Goal: Task Accomplishment & Management: Use online tool/utility

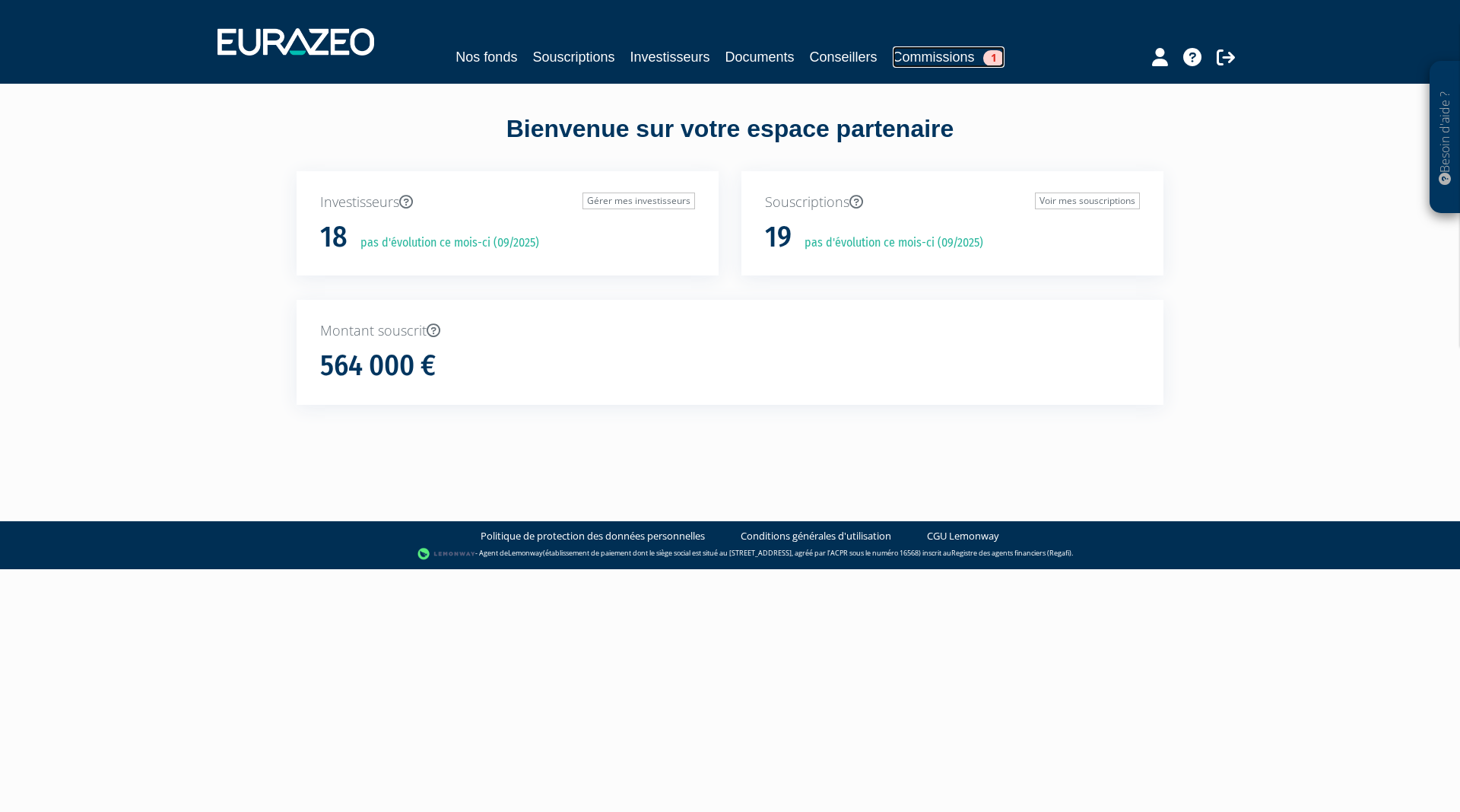
click at [936, 54] on link "Commissions 1" at bounding box center [948, 57] width 111 height 21
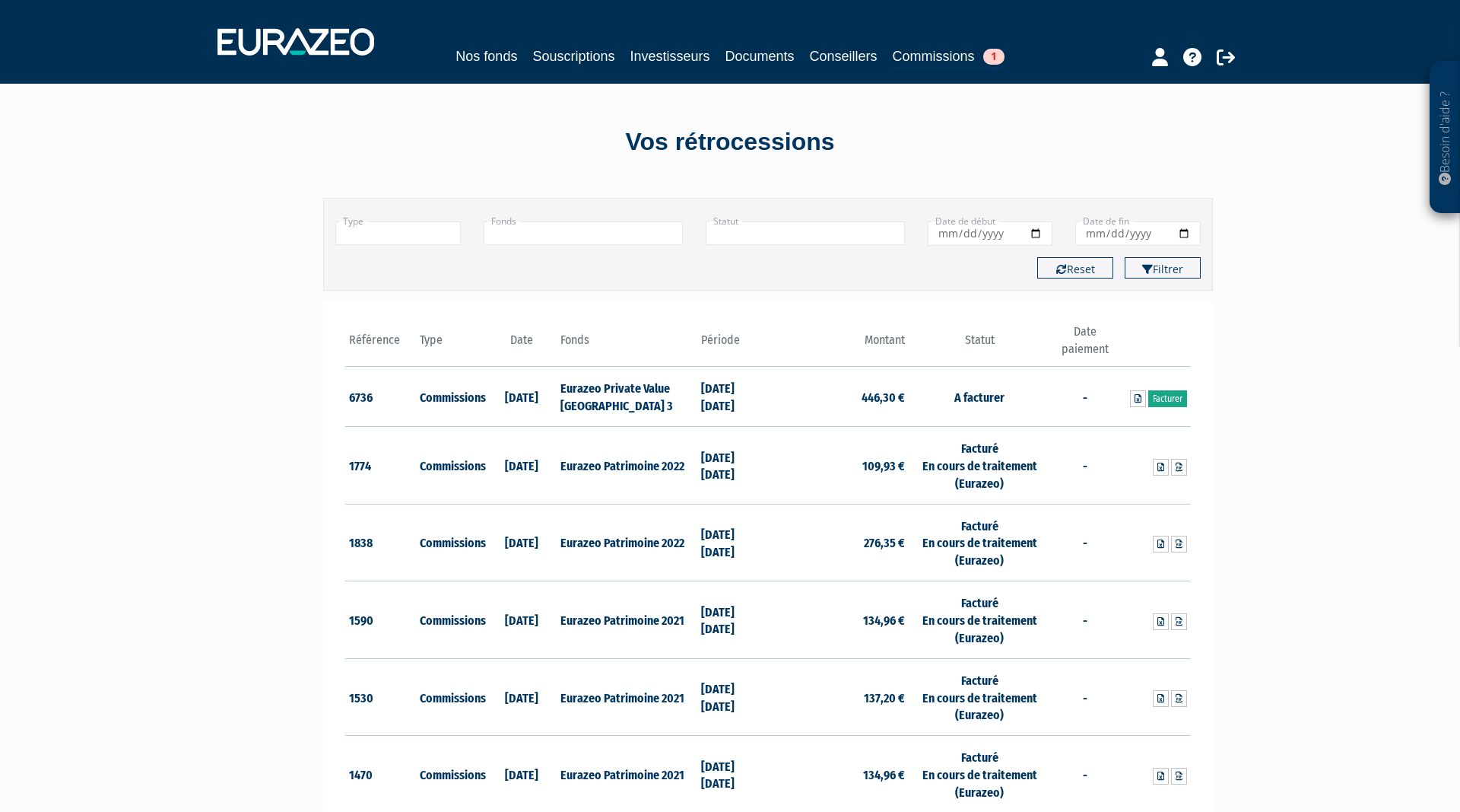
click at [1176, 401] on link "Facturer" at bounding box center [1168, 399] width 39 height 17
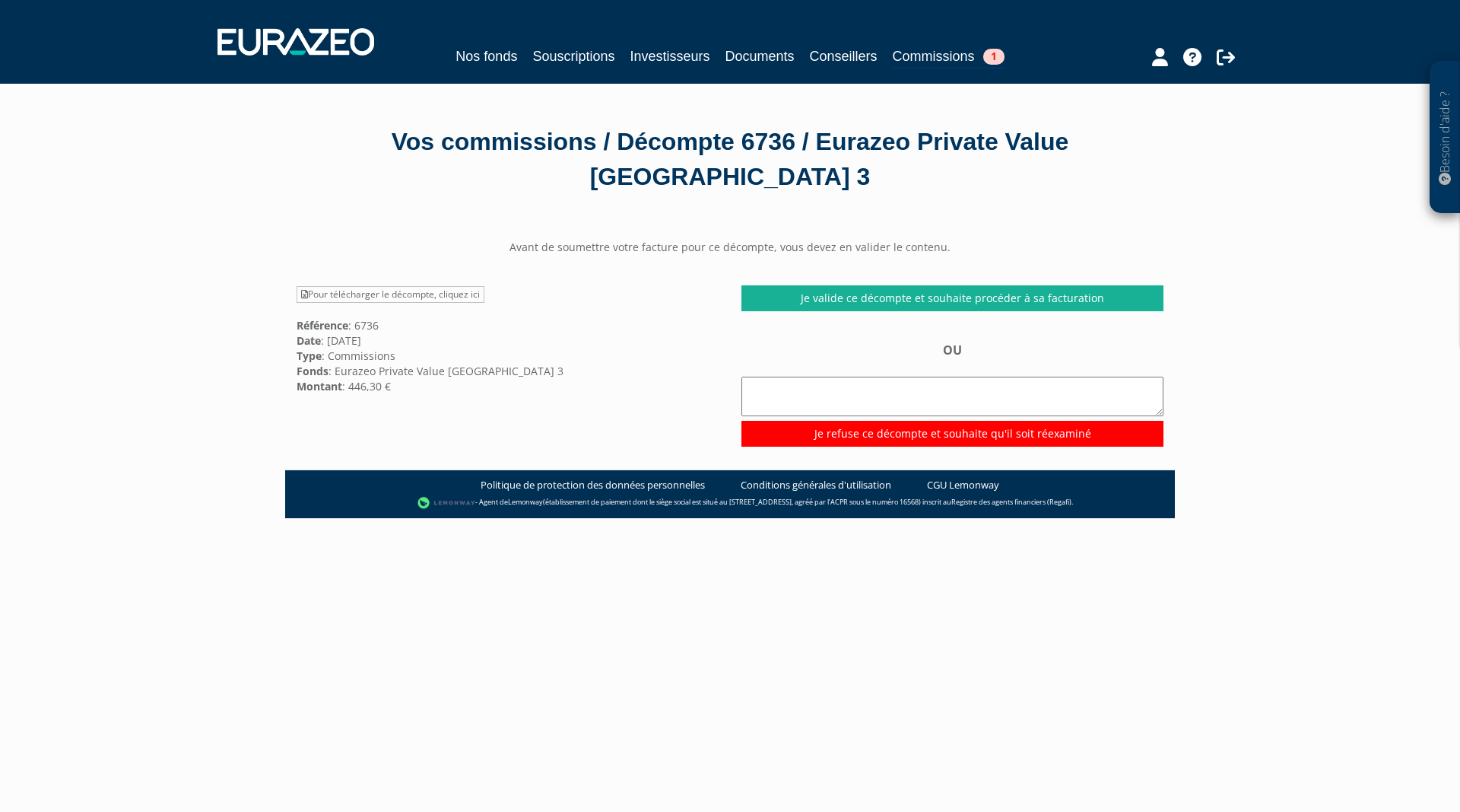
click at [949, 284] on div "Avant de soumettre votre facture pour ce décompte, vous devez en valider le con…" at bounding box center [730, 342] width 890 height 206
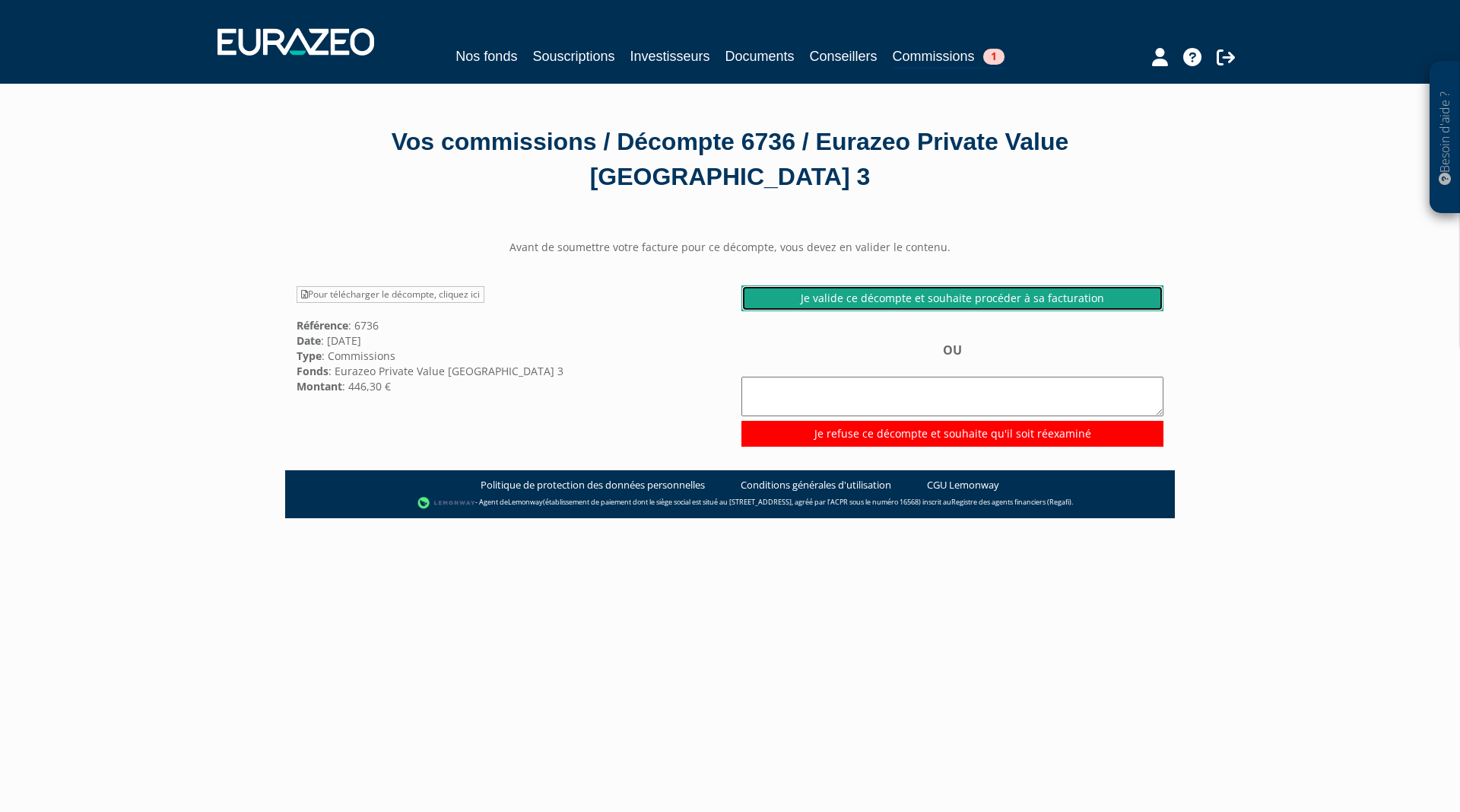
click at [947, 292] on link "Je valide ce décompte et souhaite procéder à sa facturation" at bounding box center [952, 298] width 422 height 26
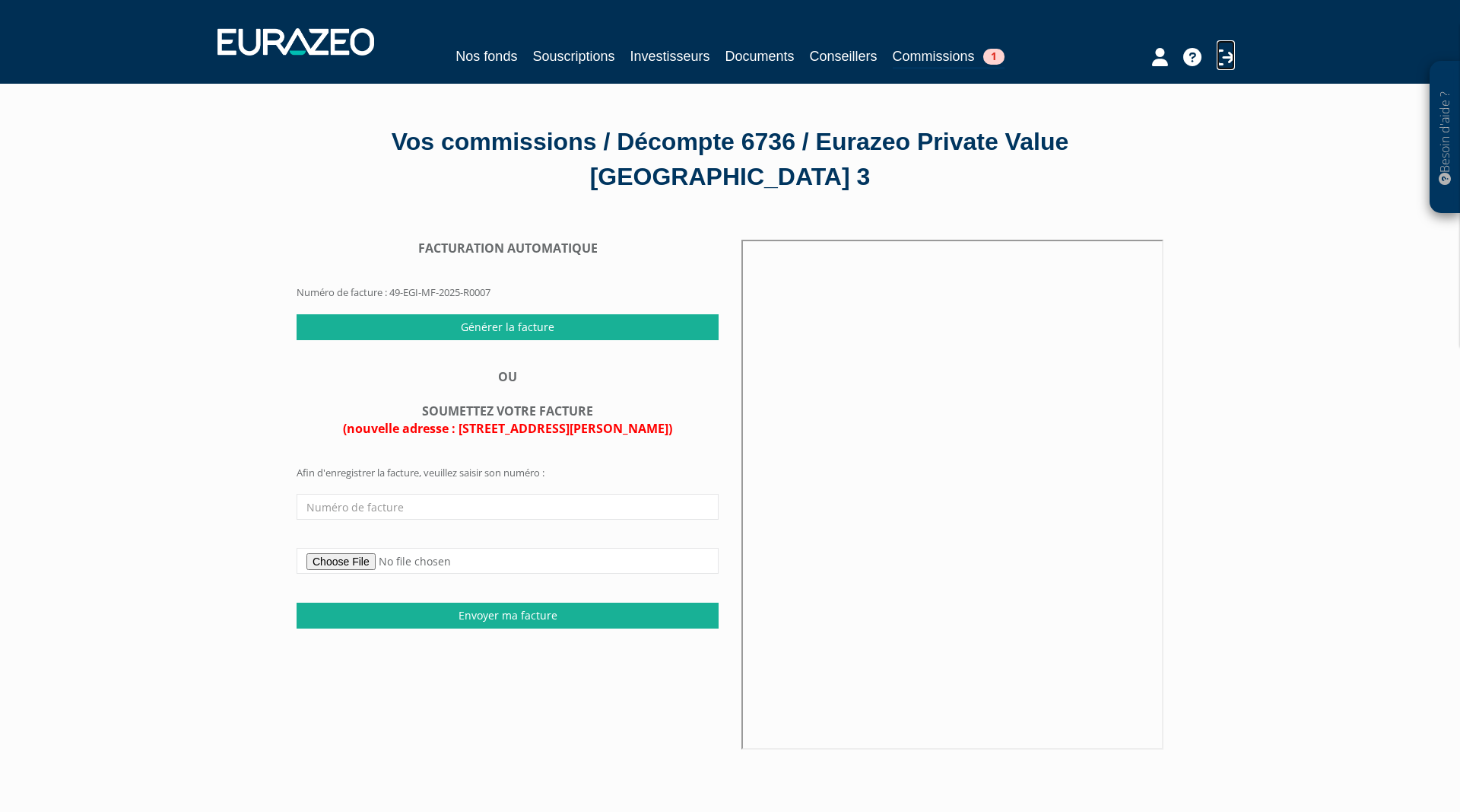
click at [1226, 56] on icon at bounding box center [1225, 57] width 18 height 18
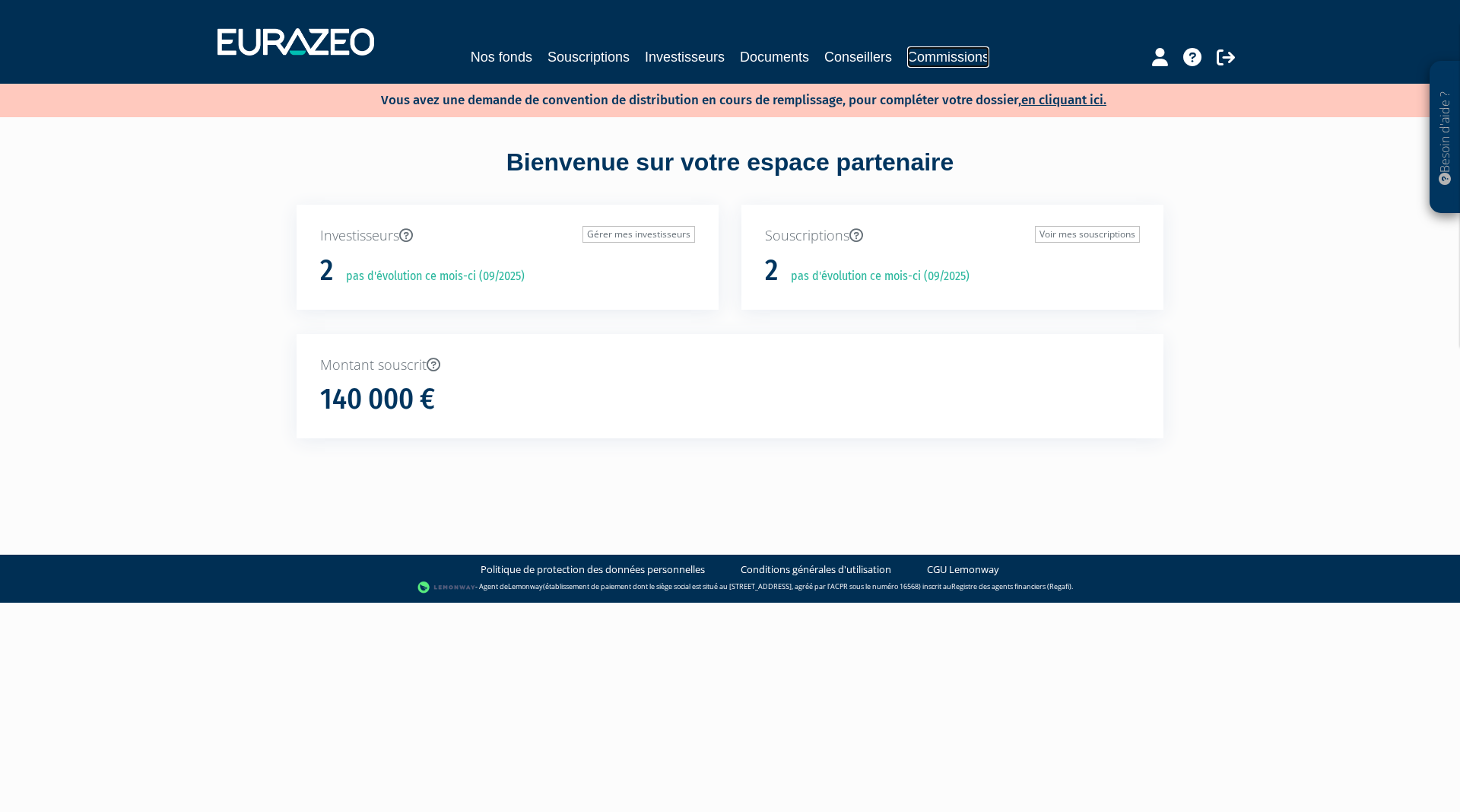
click at [935, 55] on link "Commissions" at bounding box center [948, 57] width 82 height 21
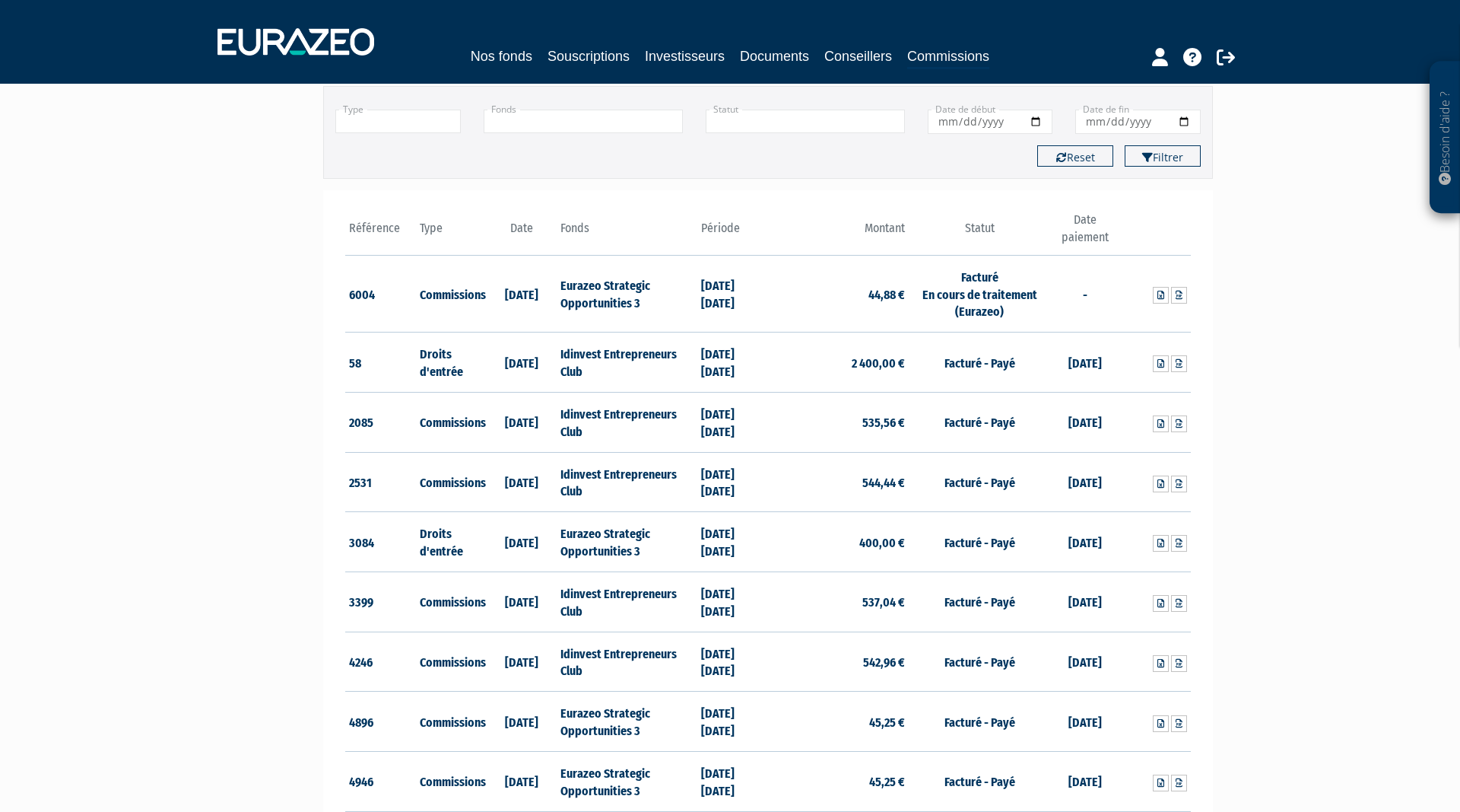
scroll to position [108, 0]
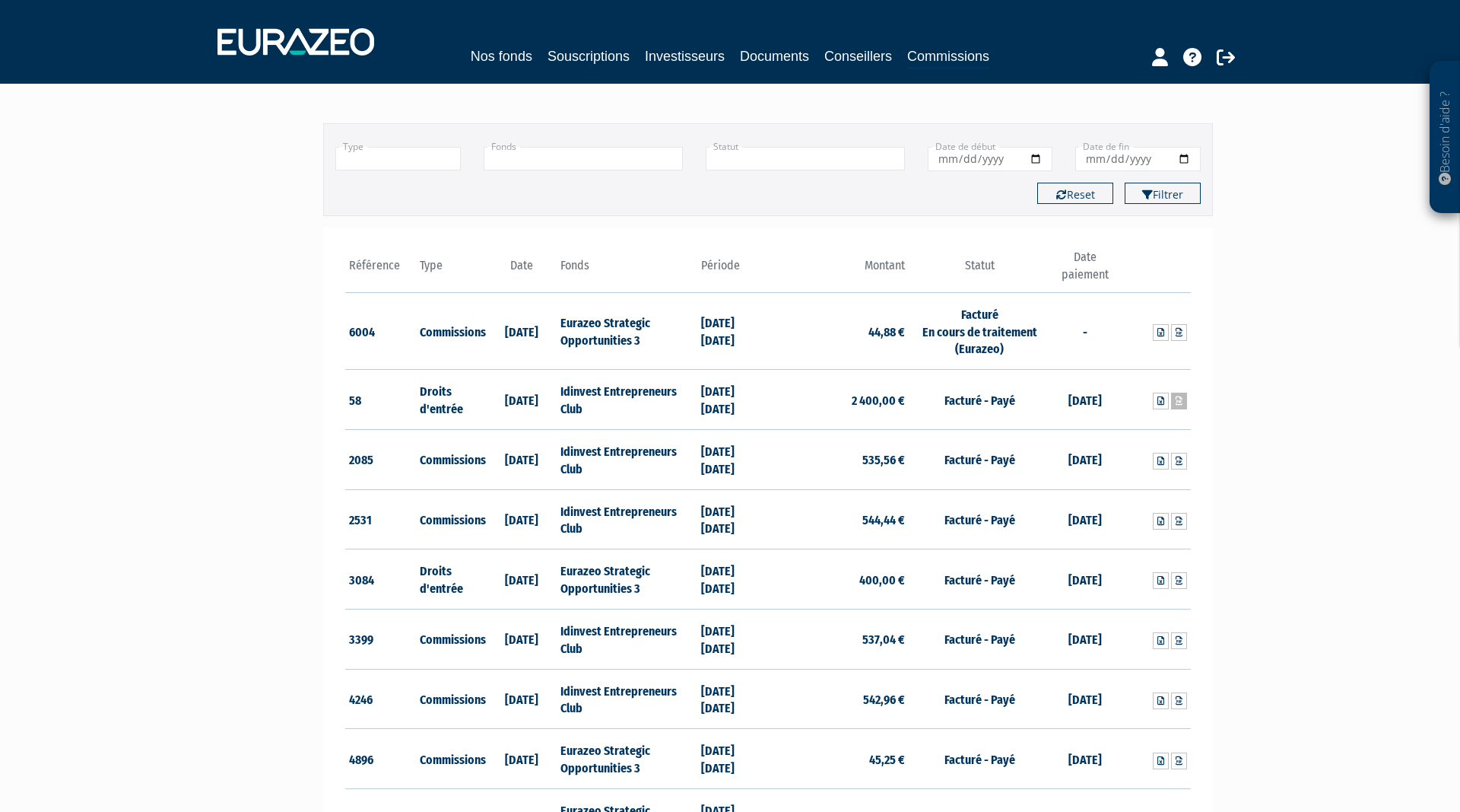
click at [1181, 403] on icon at bounding box center [1179, 401] width 7 height 9
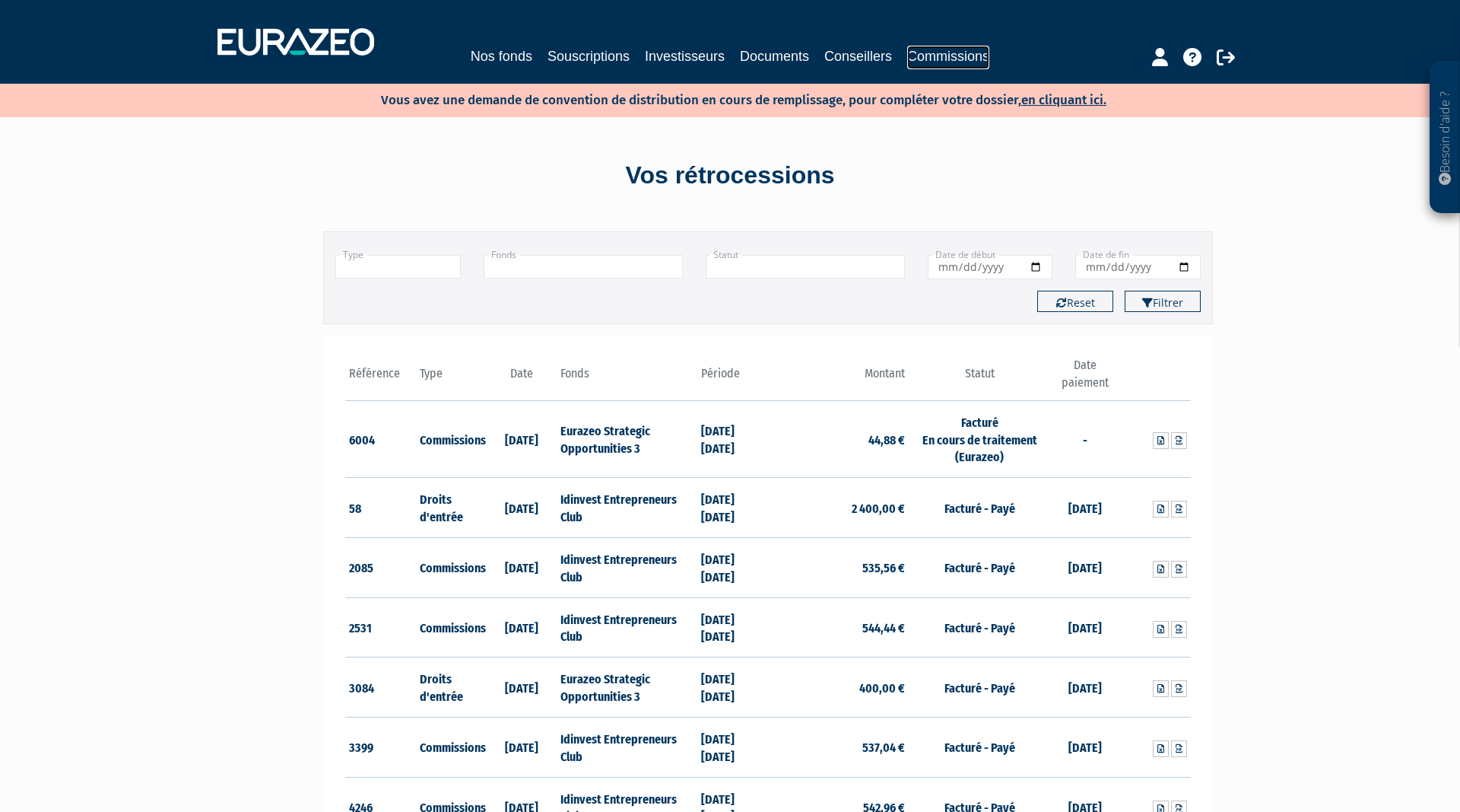
click at [961, 61] on link "Commissions" at bounding box center [948, 58] width 82 height 24
click at [381, 267] on input "text" at bounding box center [398, 266] width 125 height 24
click at [385, 306] on li "Commissions" at bounding box center [398, 306] width 124 height 19
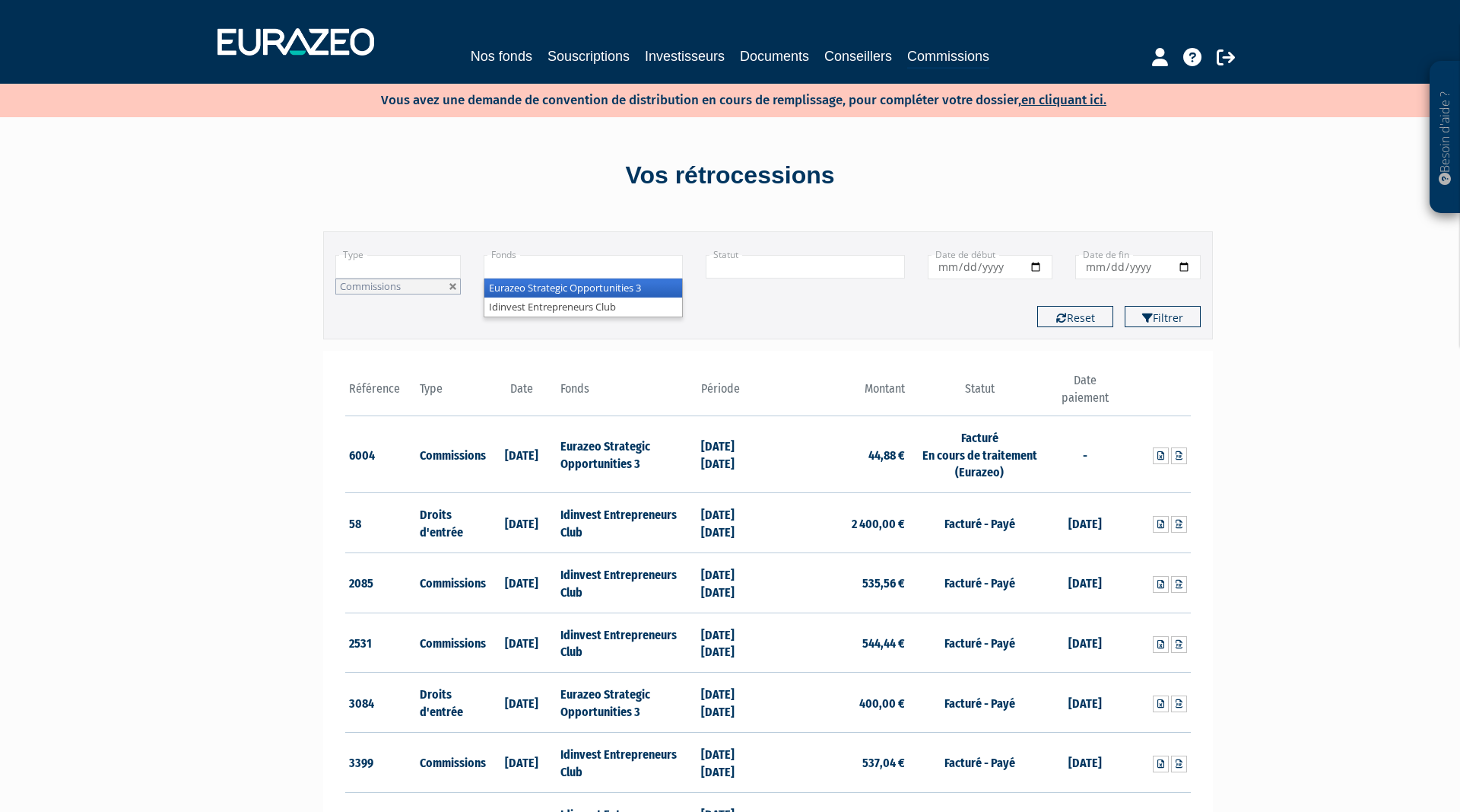
click at [597, 263] on input "text" at bounding box center [583, 266] width 199 height 24
type input "+"
click at [795, 261] on input "text" at bounding box center [805, 266] width 199 height 24
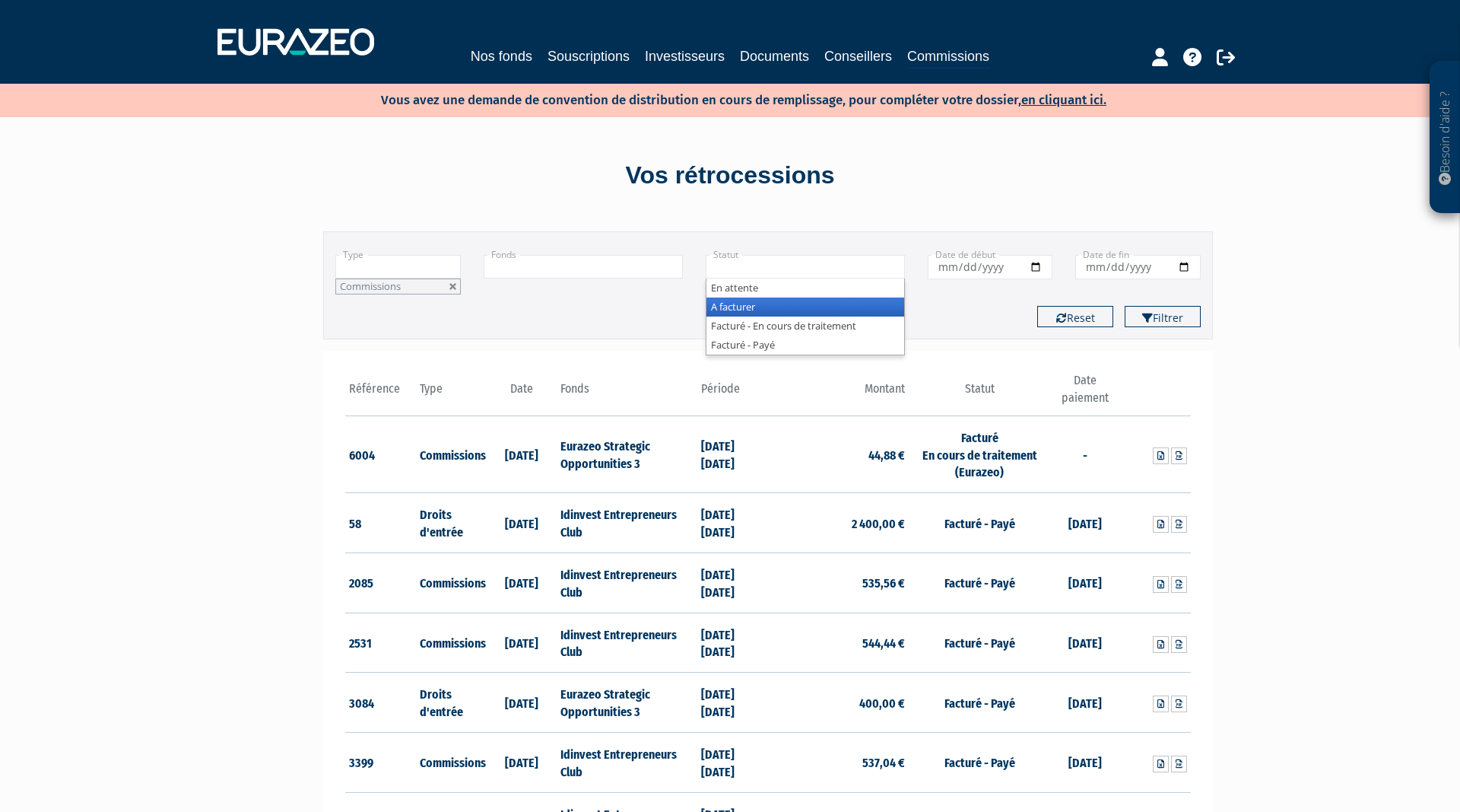
click at [759, 300] on li "A facturer" at bounding box center [805, 306] width 198 height 19
